Goal: Task Accomplishment & Management: Manage account settings

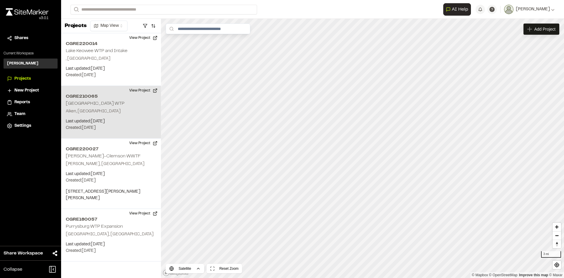
click at [109, 105] on div "CGRE210065 Shaws Creek WTP Aiken, SC Last updated: Jul 8, 2025 Budget: $ Create…" at bounding box center [111, 112] width 100 height 53
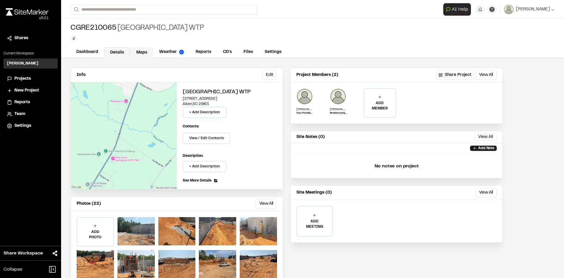
click at [137, 55] on link "Maps" at bounding box center [141, 52] width 23 height 11
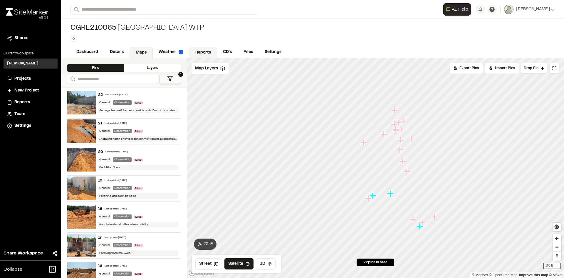
click at [199, 53] on link "Reports" at bounding box center [203, 52] width 28 height 11
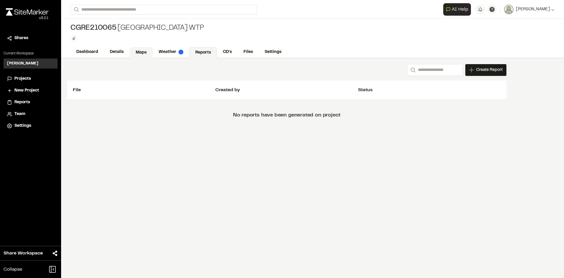
click at [141, 50] on link "Maps" at bounding box center [141, 52] width 23 height 11
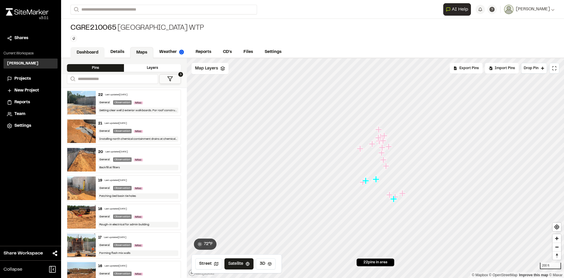
click at [93, 51] on link "Dashboard" at bounding box center [88, 52] width 34 height 11
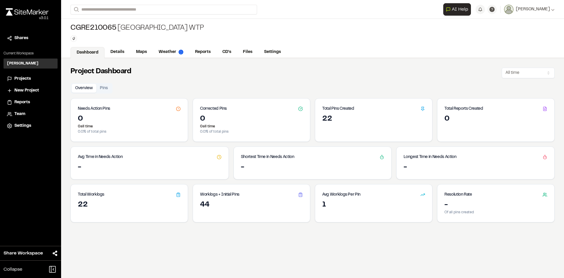
click at [24, 11] on img at bounding box center [27, 11] width 43 height 7
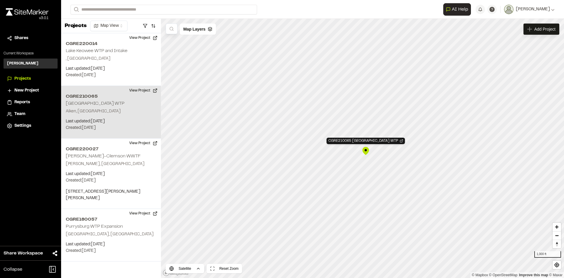
click at [366, 150] on div "CGRE210065 Shaws Creek WTP" at bounding box center [365, 150] width 9 height 9
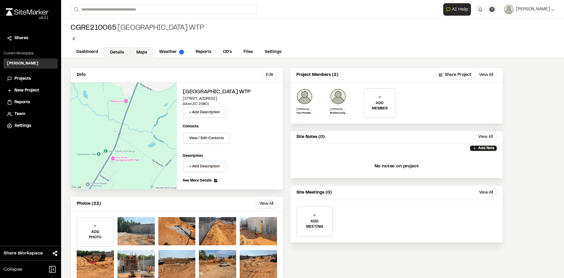
click at [148, 51] on link "Maps" at bounding box center [141, 52] width 23 height 11
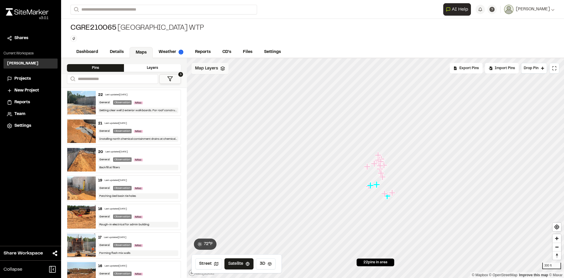
click at [221, 69] on polyline at bounding box center [223, 69] width 4 height 1
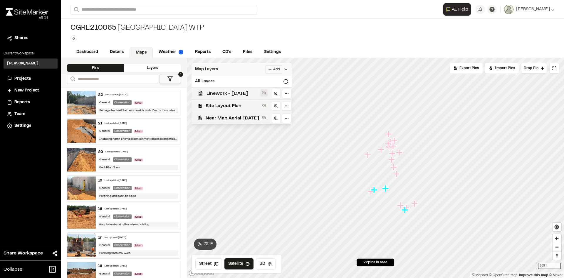
click at [266, 93] on icon at bounding box center [264, 92] width 5 height 5
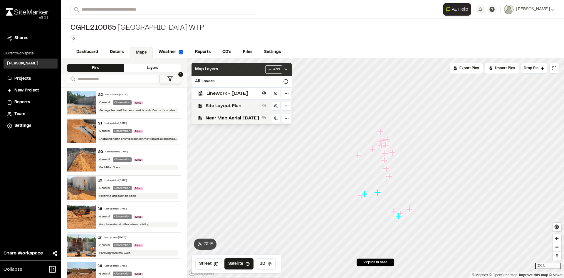
click at [245, 106] on span "Site Layout Plan" at bounding box center [233, 105] width 54 height 7
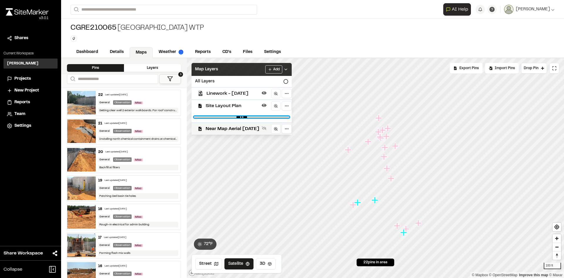
drag, startPoint x: 306, startPoint y: 116, endPoint x: 270, endPoint y: 116, distance: 36.1
type input "****"
click at [270, 116] on input "range" at bounding box center [241, 117] width 95 height 2
click at [266, 126] on icon at bounding box center [264, 128] width 5 height 5
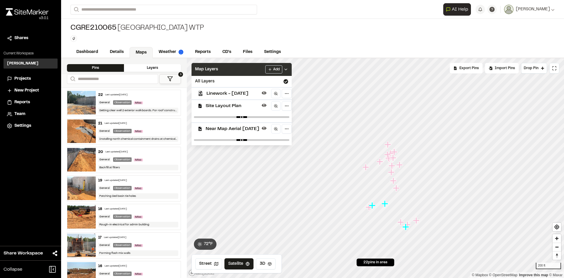
click at [228, 103] on span "Site Layout Plan" at bounding box center [233, 105] width 54 height 7
click at [266, 105] on icon at bounding box center [264, 105] width 5 height 5
drag, startPoint x: 309, startPoint y: 118, endPoint x: 296, endPoint y: 118, distance: 12.9
click at [292, 118] on div at bounding box center [242, 117] width 100 height 11
drag, startPoint x: 306, startPoint y: 116, endPoint x: 267, endPoint y: 116, distance: 38.8
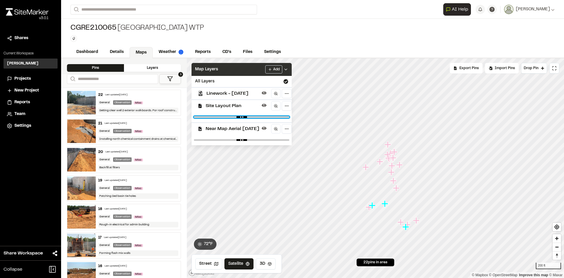
click at [267, 116] on input "range" at bounding box center [241, 117] width 95 height 2
drag, startPoint x: 267, startPoint y: 116, endPoint x: 266, endPoint y: 113, distance: 3.0
type input "****"
click at [266, 116] on input "range" at bounding box center [241, 117] width 95 height 2
click at [266, 104] on icon at bounding box center [264, 105] width 5 height 3
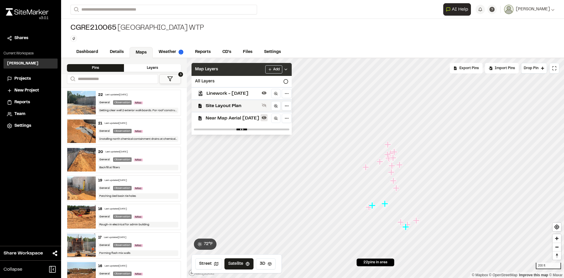
click at [266, 116] on icon at bounding box center [264, 117] width 5 height 5
click at [368, 26] on div "CGRE210065 [GEOGRAPHIC_DATA] WTP Type Enter or comma to add tag." at bounding box center [312, 33] width 503 height 28
click at [384, 41] on div "CGRE210065 [GEOGRAPHIC_DATA] WTP Type Enter or comma to add tag." at bounding box center [312, 33] width 503 height 28
click at [26, 12] on img at bounding box center [27, 11] width 43 height 7
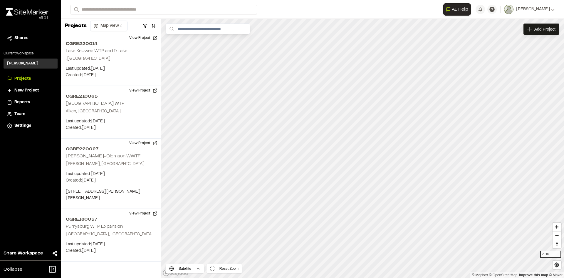
click at [17, 113] on span "Team" at bounding box center [19, 114] width 11 height 6
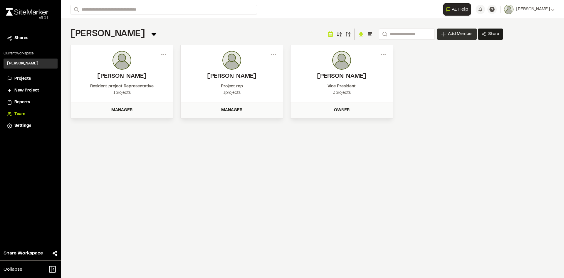
click at [453, 32] on span "Add Member" at bounding box center [460, 34] width 25 height 6
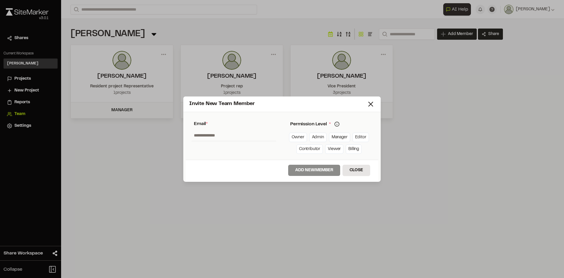
click at [205, 135] on input "text" at bounding box center [234, 135] width 85 height 11
type input "**********"
click at [233, 202] on div "**********" at bounding box center [282, 139] width 564 height 278
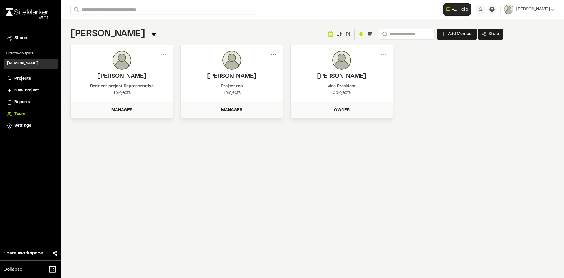
click at [275, 53] on icon at bounding box center [273, 54] width 9 height 9
click at [222, 64] on div at bounding box center [232, 60] width 90 height 19
click at [233, 73] on h2 "[PERSON_NAME]" at bounding box center [232, 76] width 90 height 9
click at [232, 109] on div "Manager" at bounding box center [231, 110] width 95 height 6
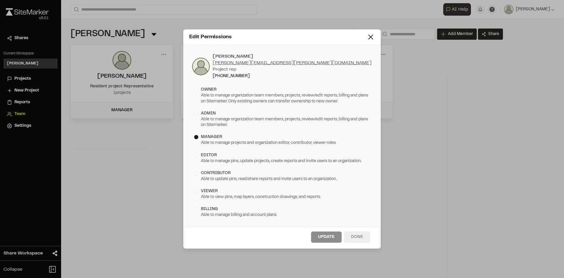
click at [352, 238] on button "Done" at bounding box center [357, 236] width 26 height 11
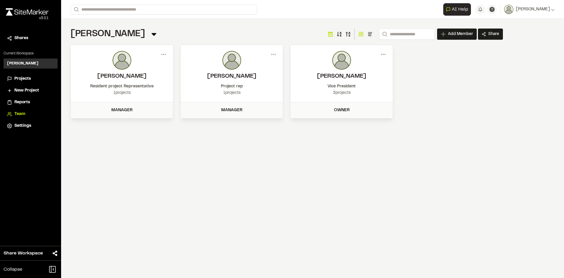
click at [322, 171] on div "**********" at bounding box center [312, 139] width 503 height 278
